Goal: Transaction & Acquisition: Subscribe to service/newsletter

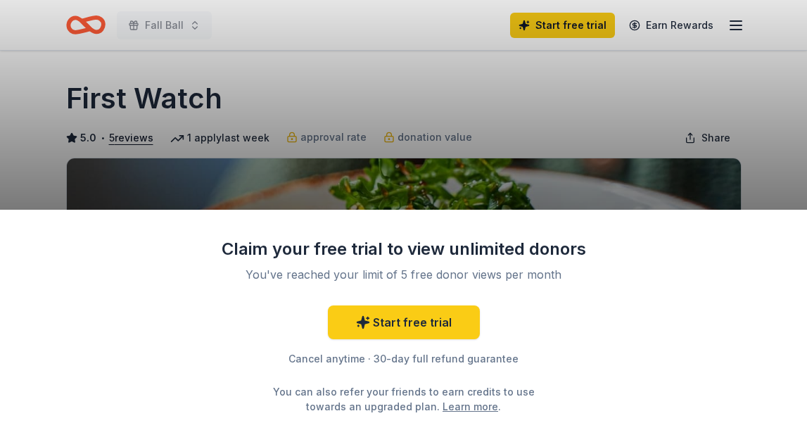
click at [262, 179] on div "Claim your free trial to view unlimited donors You've reached your limit of 5 f…" at bounding box center [403, 221] width 807 height 442
click at [558, 109] on div "Claim your free trial to view unlimited donors You've reached your limit of 5 f…" at bounding box center [403, 221] width 807 height 442
click at [441, 117] on div "Claim your free trial to view unlimited donors You've reached your limit of 5 f…" at bounding box center [403, 221] width 807 height 442
click at [474, 82] on div "Claim your free trial to view unlimited donors You've reached your limit of 5 f…" at bounding box center [403, 221] width 807 height 442
click at [474, 141] on div "Claim your free trial to view unlimited donors You've reached your limit of 5 f…" at bounding box center [403, 221] width 807 height 442
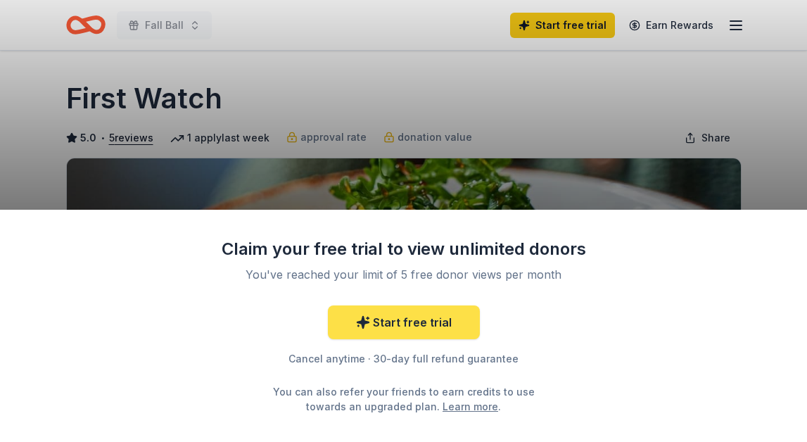
click at [421, 323] on link "Start free trial" at bounding box center [404, 323] width 152 height 34
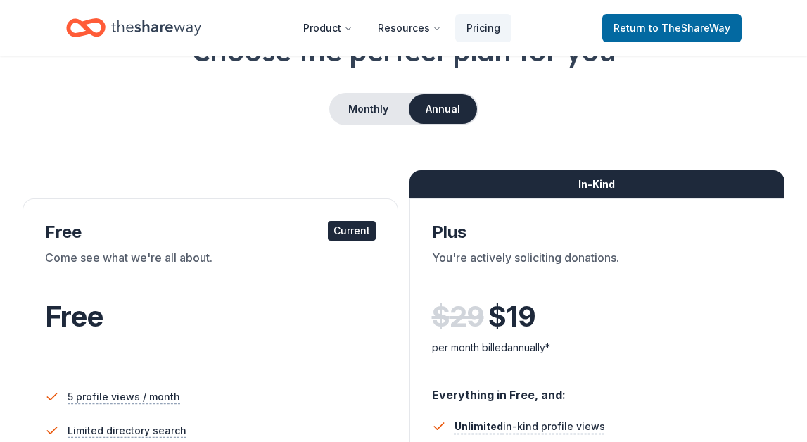
scroll to position [111, 0]
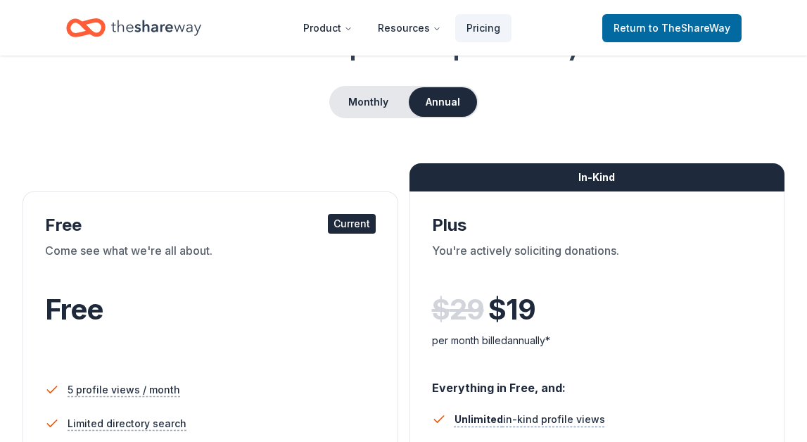
click at [305, 261] on div "Come see what we're all about." at bounding box center [210, 261] width 331 height 39
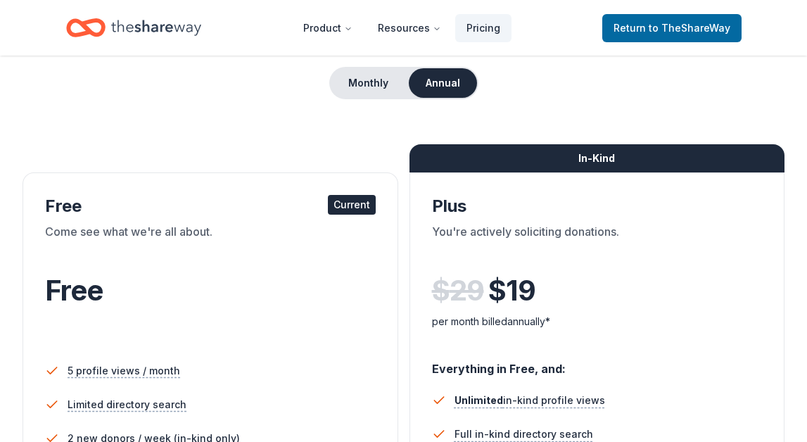
scroll to position [121, 0]
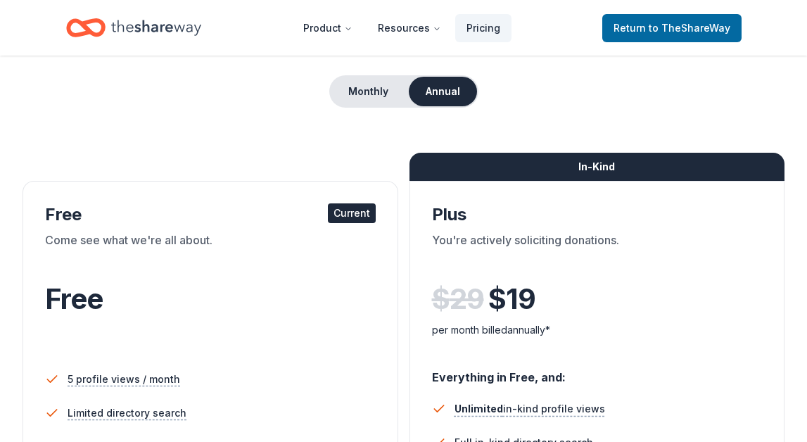
click at [310, 244] on div "Come see what we're all about." at bounding box center [210, 251] width 331 height 39
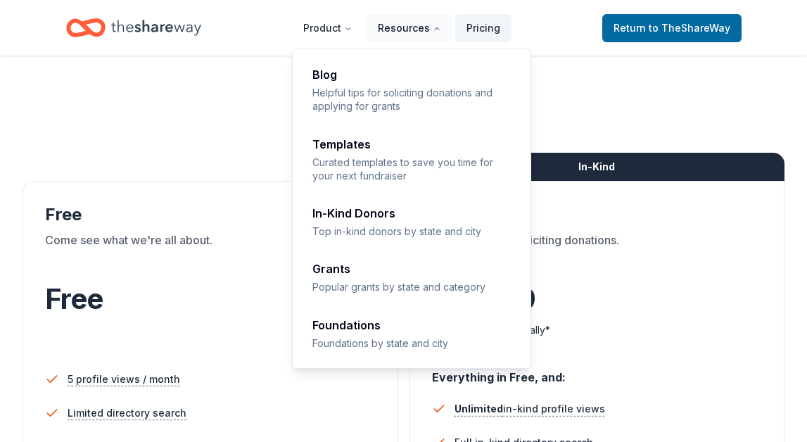
click at [408, 26] on button "Resources" at bounding box center [410, 28] width 86 height 28
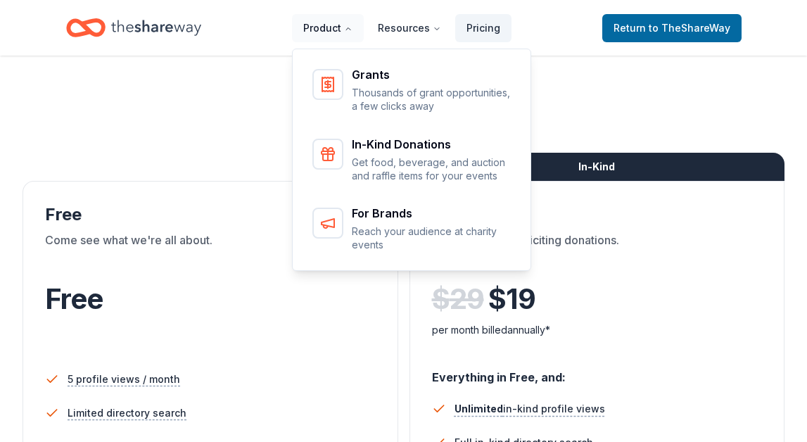
click at [326, 23] on button "Product" at bounding box center [328, 28] width 72 height 28
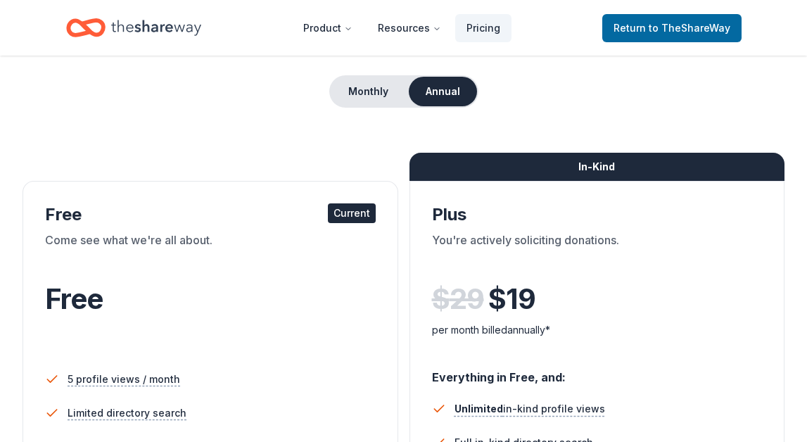
click at [168, 25] on icon "Home" at bounding box center [156, 27] width 90 height 15
